Goal: Task Accomplishment & Management: Use online tool/utility

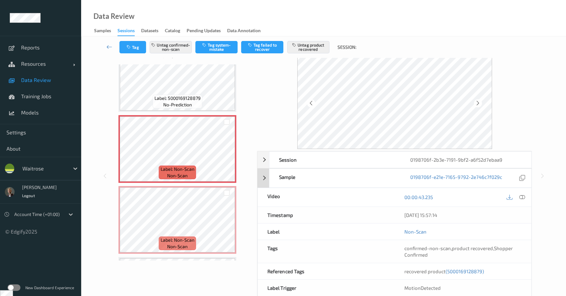
scroll to position [12, 0]
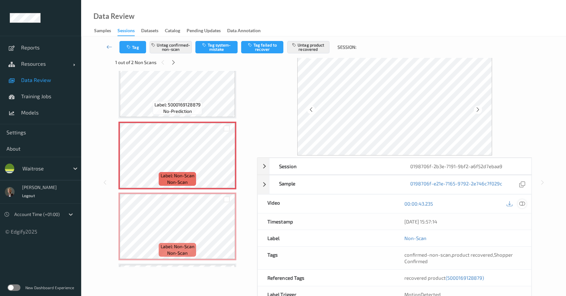
click at [522, 205] on icon at bounding box center [522, 203] width 6 height 6
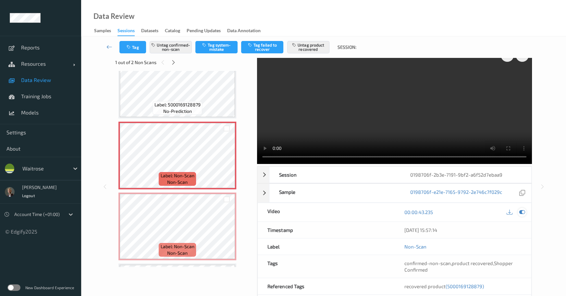
scroll to position [0, 0]
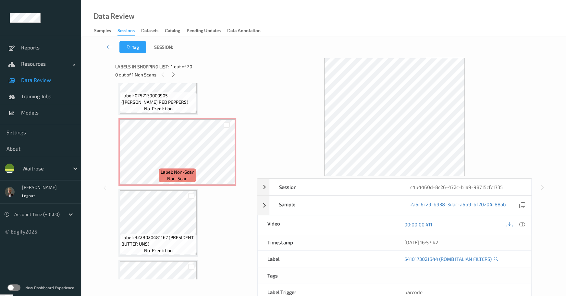
scroll to position [634, 0]
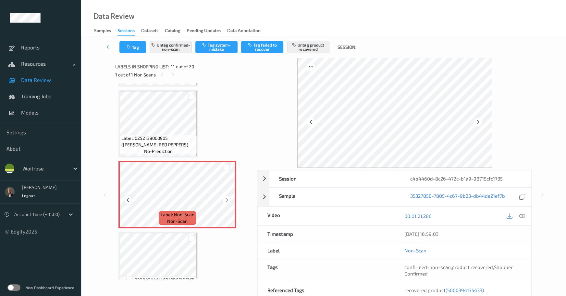
click at [130, 197] on icon at bounding box center [128, 200] width 6 height 6
click at [226, 199] on icon at bounding box center [227, 200] width 6 height 6
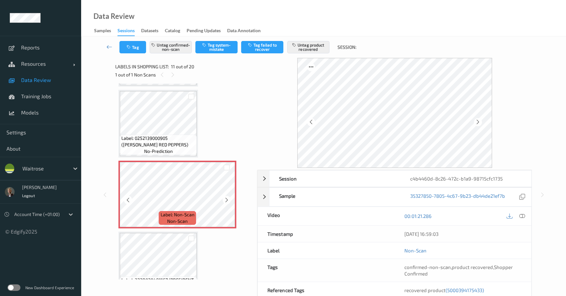
click at [226, 199] on icon at bounding box center [227, 200] width 6 height 6
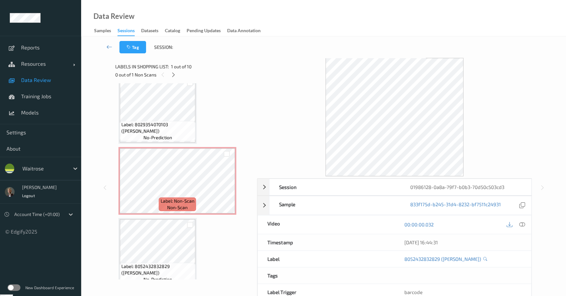
scroll to position [113, 0]
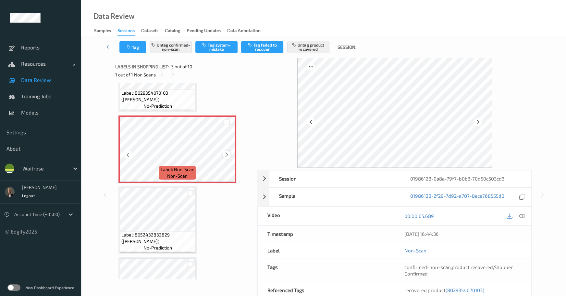
click at [224, 153] on icon at bounding box center [227, 155] width 6 height 6
click at [224, 153] on div at bounding box center [227, 154] width 8 height 8
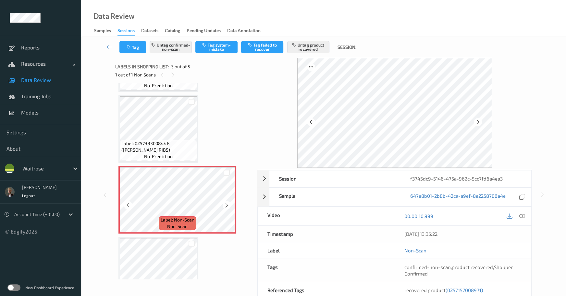
scroll to position [105, 0]
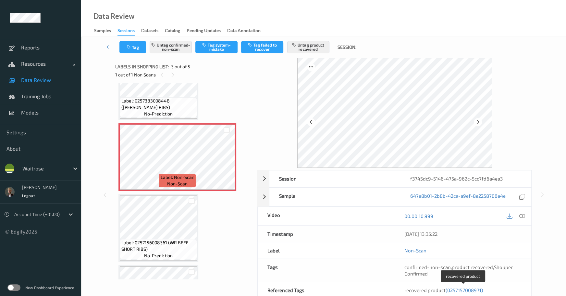
click at [461, 287] on span "(0257157008971)" at bounding box center [464, 290] width 37 height 6
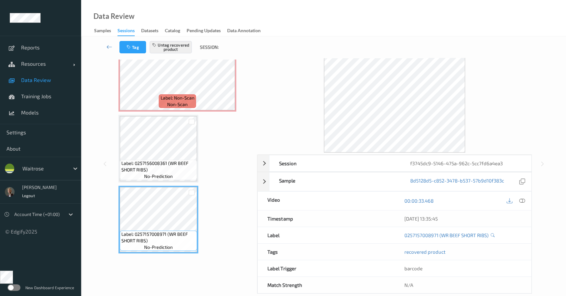
scroll to position [33, 0]
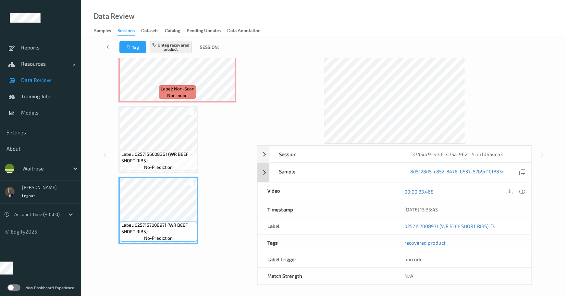
click at [266, 170] on div "Sample 8d5128d5-c852-3478-b537-57b9d10f383c" at bounding box center [395, 172] width 274 height 19
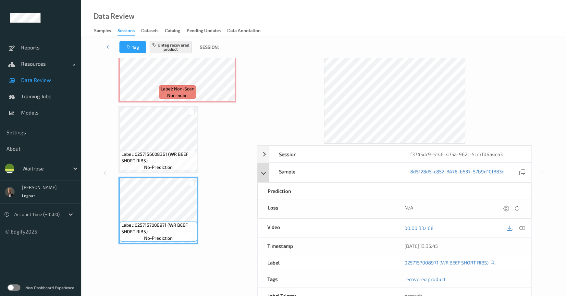
click at [266, 170] on div "Sample 8d5128d5-c852-3478-b537-57b9d10f383c" at bounding box center [395, 172] width 274 height 19
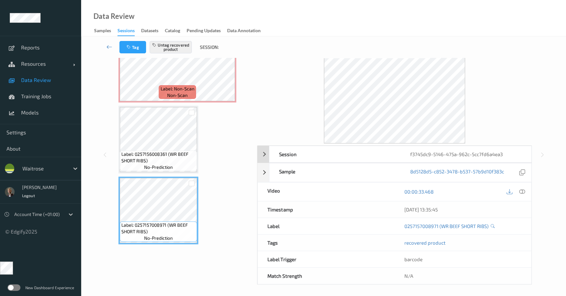
click at [264, 154] on div "Session f3745dc9-5146-475a-962c-5cc7fd6a4ea3" at bounding box center [395, 153] width 274 height 17
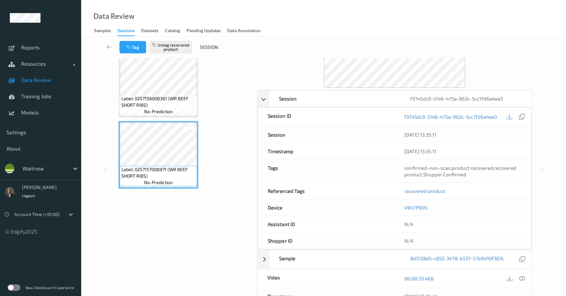
scroll to position [127, 0]
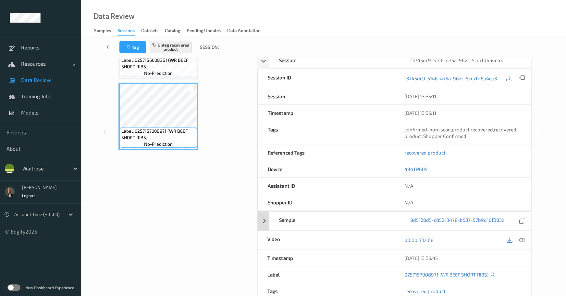
click at [263, 218] on div "Sample 8d5128d5-c852-3478-b537-57b9d10f383c" at bounding box center [395, 220] width 274 height 19
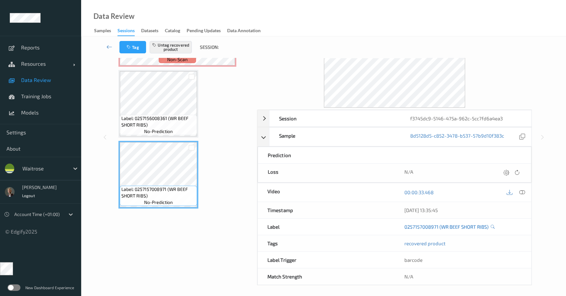
click at [437, 223] on link "0257157008971 (WR BEEF SHORT RIBS)" at bounding box center [447, 226] width 84 height 6
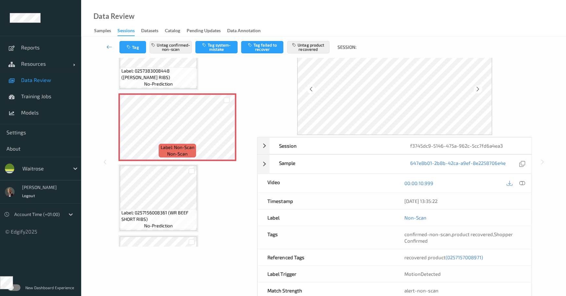
scroll to position [103, 0]
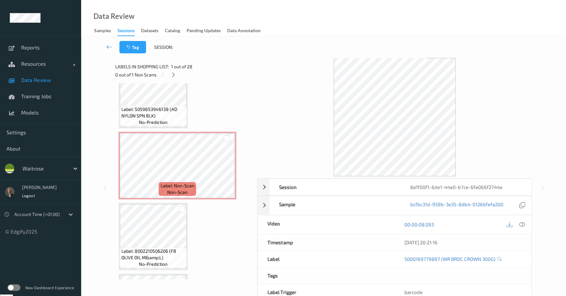
scroll to position [689, 0]
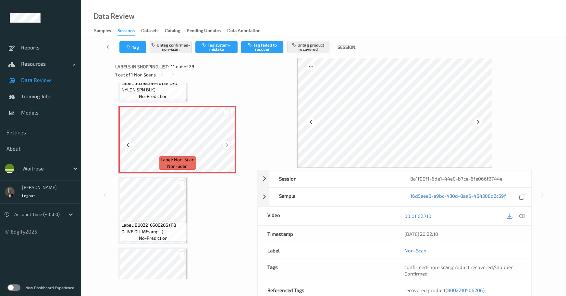
click at [227, 142] on icon at bounding box center [227, 145] width 6 height 6
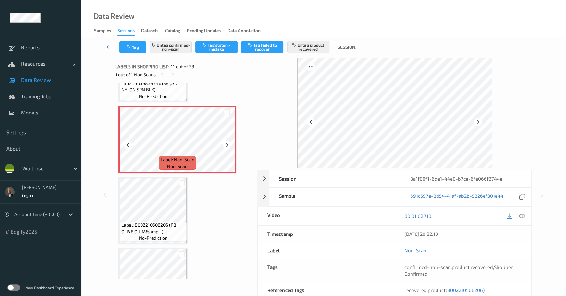
click at [227, 142] on icon at bounding box center [227, 145] width 6 height 6
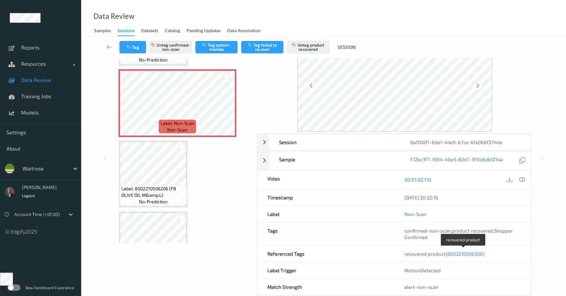
click at [459, 253] on span "(8002210506206)" at bounding box center [465, 253] width 39 height 6
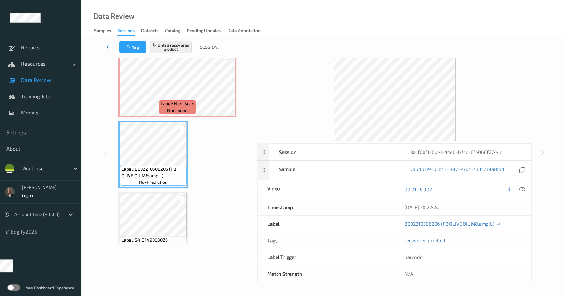
scroll to position [33, 0]
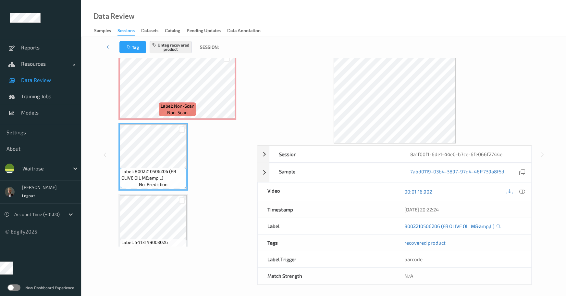
click at [477, 225] on link "8002210506206 (FB OLIVE OIL M&amp;L)" at bounding box center [450, 225] width 90 height 6
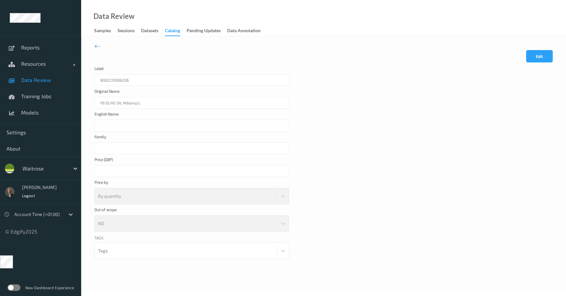
click at [120, 105] on div "FB OLIVE OIL M&amp;L" at bounding box center [192, 103] width 195 height 12
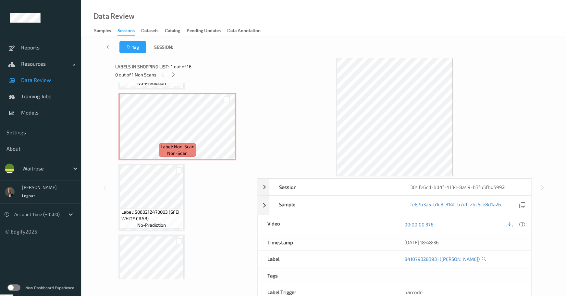
scroll to position [580, 0]
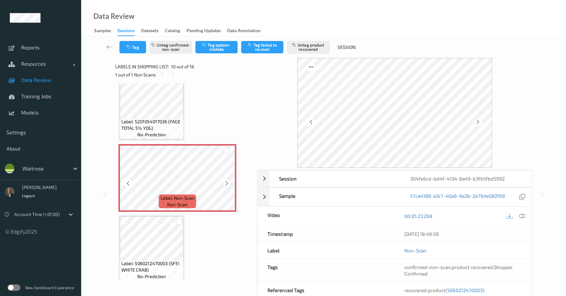
click at [225, 181] on icon at bounding box center [227, 183] width 6 height 6
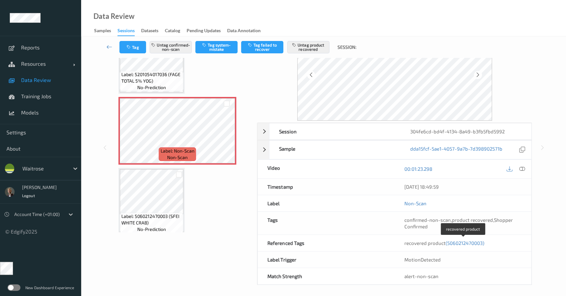
click at [468, 240] on span "(5060212470003)" at bounding box center [465, 243] width 39 height 6
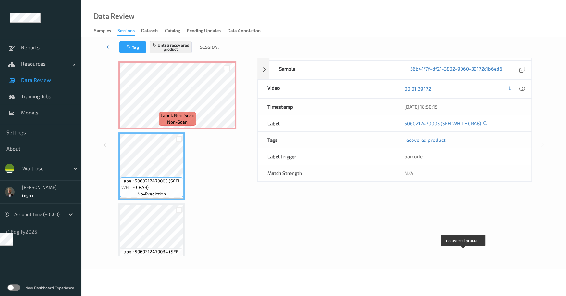
scroll to position [33, 0]
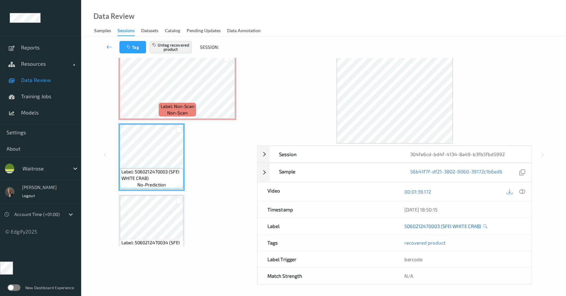
click at [443, 226] on link "5060212470003 (SFEI WHITE CRAB)" at bounding box center [443, 225] width 77 height 6
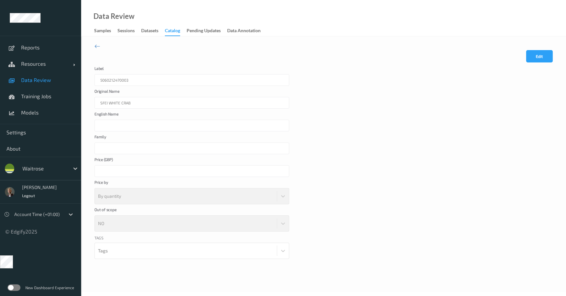
click at [114, 102] on div "SFEI WHITE CRAB" at bounding box center [192, 103] width 195 height 12
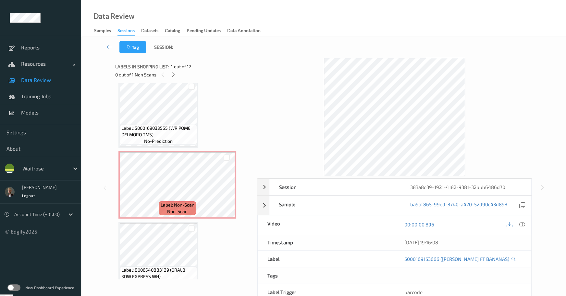
scroll to position [655, 0]
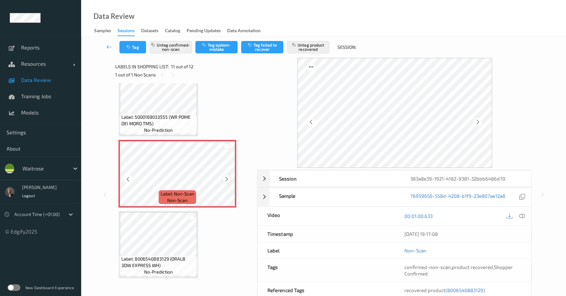
click at [228, 177] on icon at bounding box center [227, 179] width 6 height 6
click at [227, 177] on icon at bounding box center [227, 179] width 6 height 6
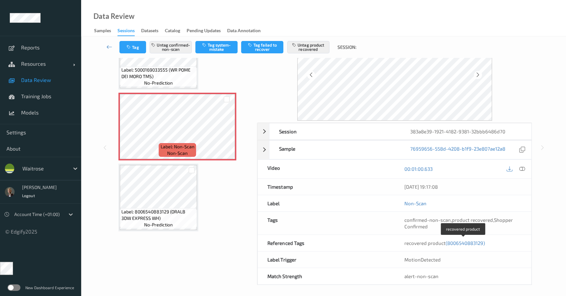
click at [467, 240] on span "(8006540883129)" at bounding box center [465, 243] width 39 height 6
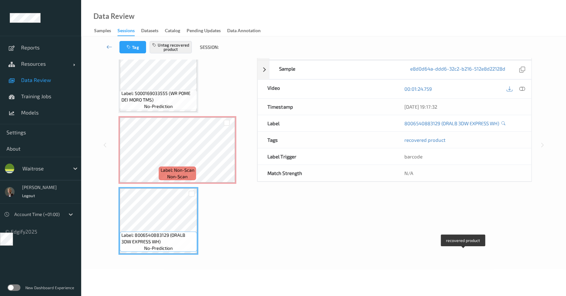
scroll to position [33, 0]
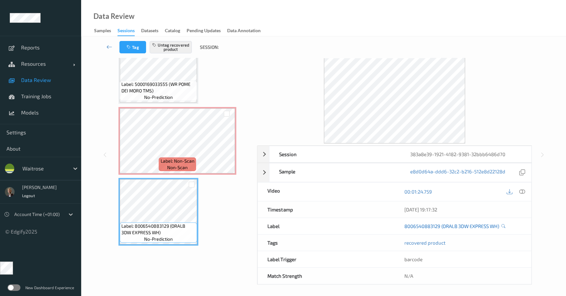
click at [449, 225] on link "8006540883129 (ORALB 3DW EXPRESS WH)" at bounding box center [452, 225] width 95 height 6
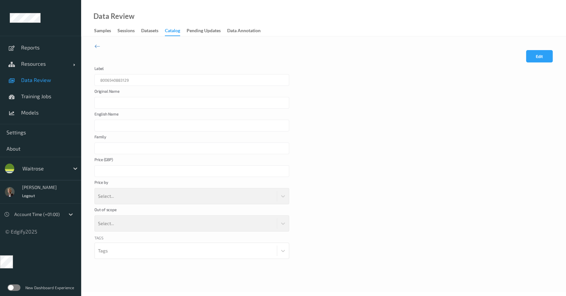
type input "ORALB 3DW EXPRESS WH"
type input "*"
click at [105, 173] on div "*" at bounding box center [192, 171] width 195 height 12
click at [119, 103] on div "ORALB 3DW EXPRESS WH" at bounding box center [192, 103] width 195 height 12
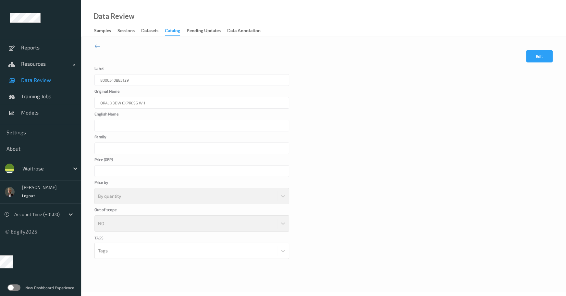
click at [119, 103] on div "ORALB 3DW EXPRESS WH" at bounding box center [192, 103] width 195 height 12
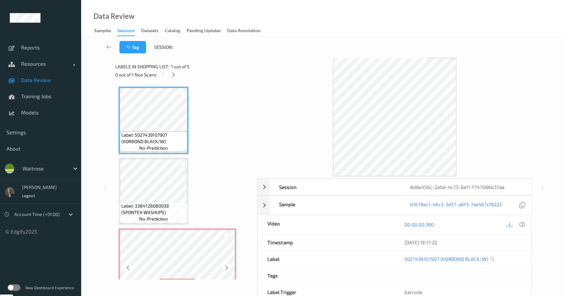
scroll to position [125, 0]
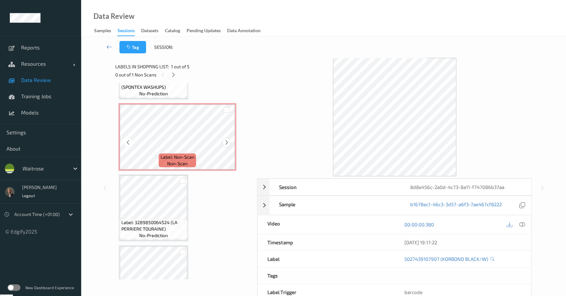
click at [226, 143] on icon at bounding box center [227, 142] width 6 height 6
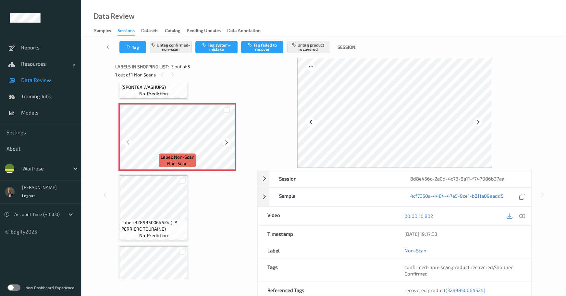
click at [226, 143] on icon at bounding box center [227, 142] width 6 height 6
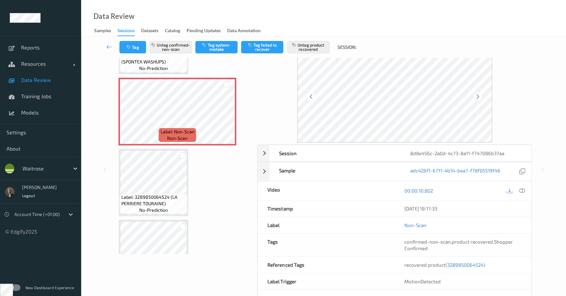
scroll to position [38, 0]
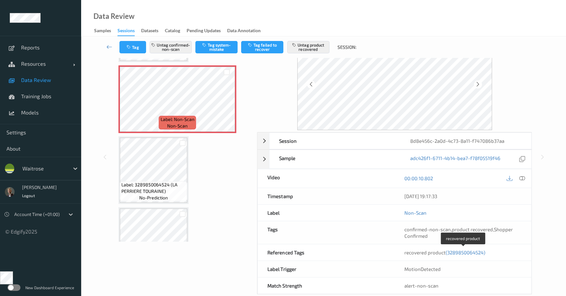
click at [462, 252] on span "(3289850064524)" at bounding box center [466, 252] width 40 height 6
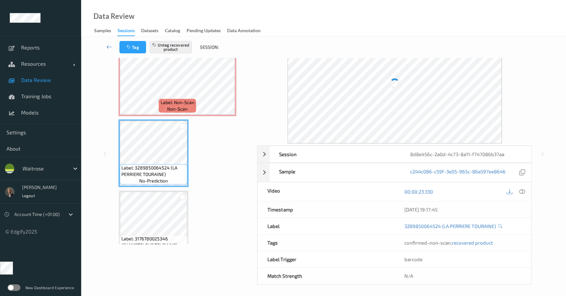
scroll to position [33, 0]
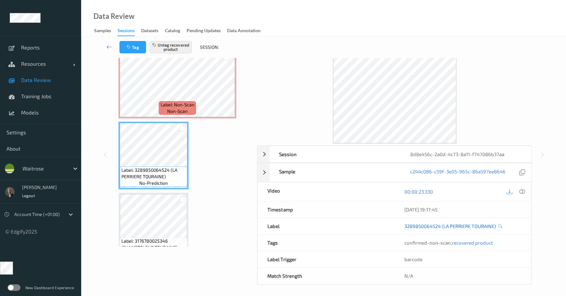
click at [444, 223] on link "3289850064524 (LA PERRIERE TOURAINE)" at bounding box center [451, 225] width 92 height 6
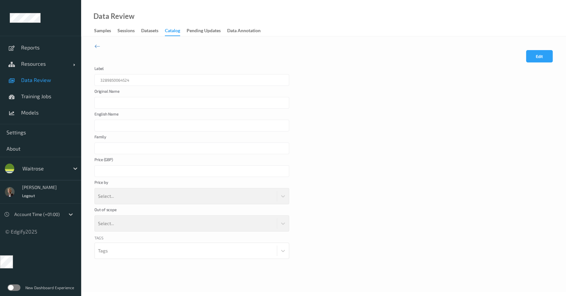
type input "LA PERRIERE TOURAINE"
type input "**"
click at [138, 100] on div "LA PERRIERE TOURAINE" at bounding box center [192, 103] width 195 height 12
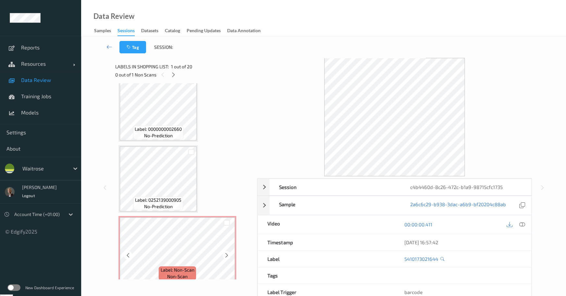
scroll to position [658, 0]
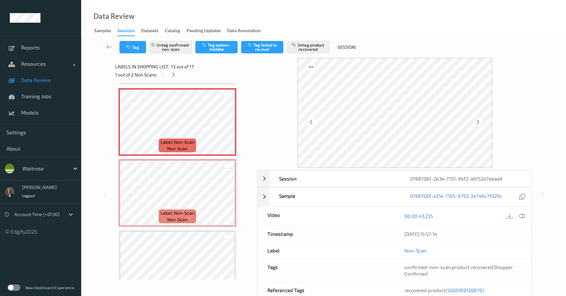
scroll to position [47, 0]
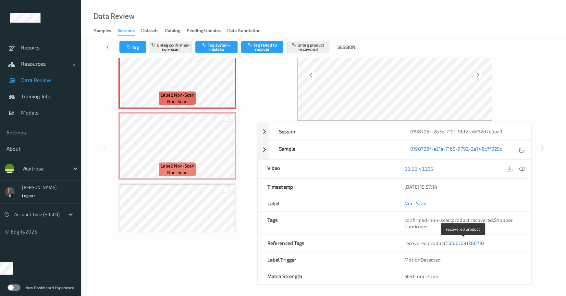
click at [472, 241] on span "(5000169128879)" at bounding box center [465, 243] width 38 height 6
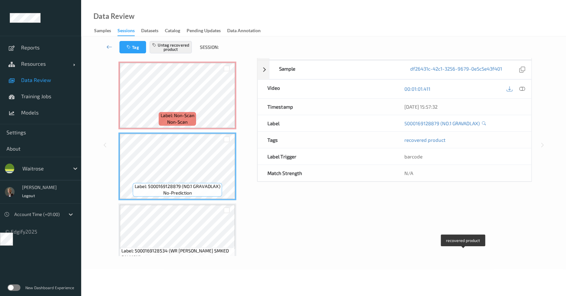
scroll to position [33, 0]
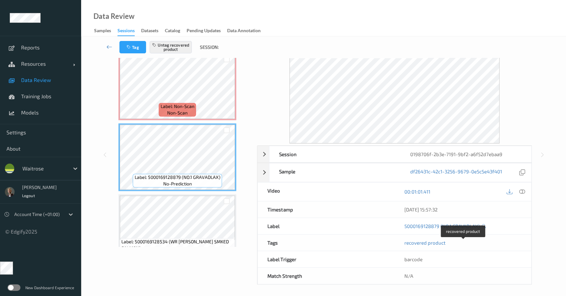
click at [428, 242] on span "recovered product" at bounding box center [425, 242] width 41 height 6
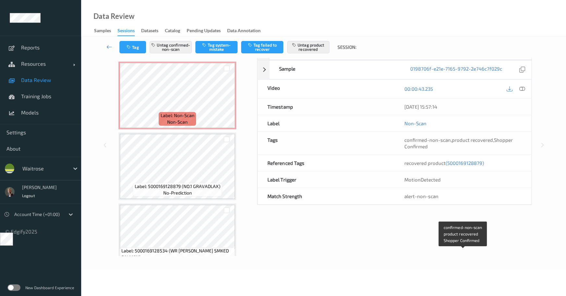
scroll to position [780, 0]
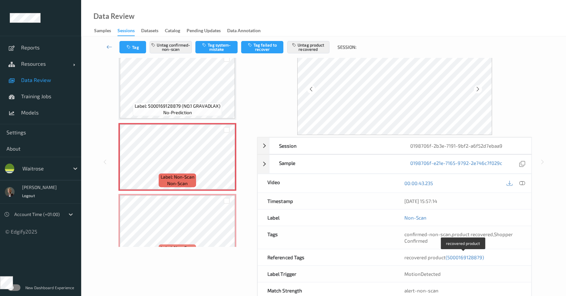
click at [466, 254] on span "(5000169128879)" at bounding box center [465, 257] width 38 height 6
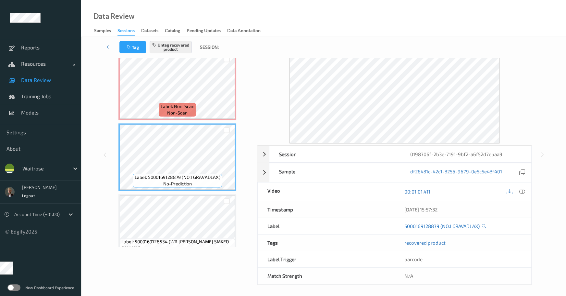
click at [447, 226] on link "5000169128879 (NO.1 GRAVADLAX)" at bounding box center [442, 225] width 75 height 6
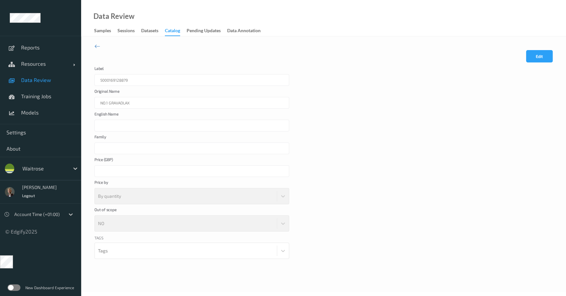
click at [110, 103] on div "NO.1 GRAVADLAX" at bounding box center [192, 103] width 195 height 12
click at [106, 171] on div "****" at bounding box center [192, 171] width 195 height 12
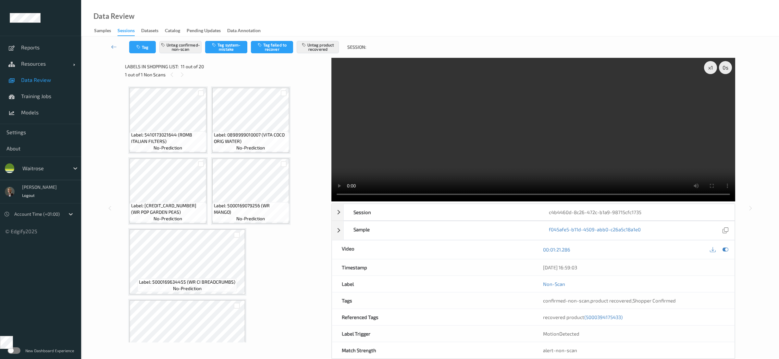
scroll to position [568, 0]
